Goal: Transaction & Acquisition: Purchase product/service

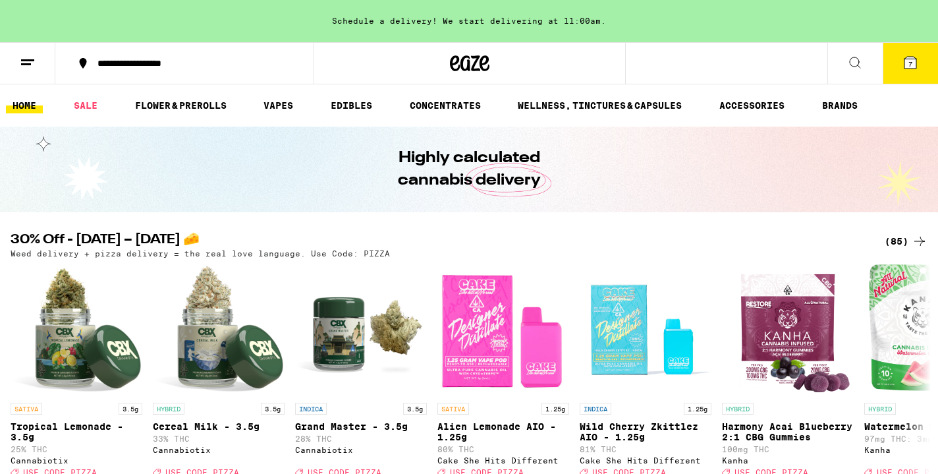
click at [897, 239] on div "(85)" at bounding box center [906, 241] width 43 height 16
